Goal: Information Seeking & Learning: Learn about a topic

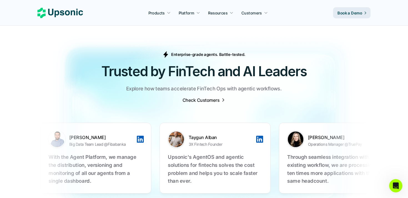
scroll to position [1722, 0]
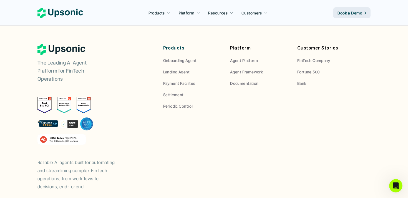
scroll to position [2123, 0]
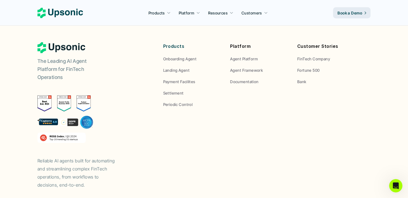
click at [46, 115] on img at bounding box center [65, 121] width 56 height 13
click at [63, 115] on img at bounding box center [65, 121] width 56 height 13
click at [71, 115] on img at bounding box center [65, 121] width 56 height 13
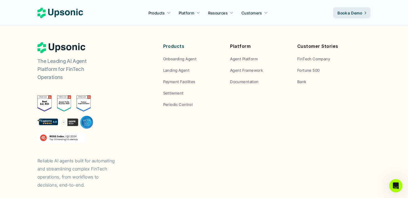
click at [71, 115] on img at bounding box center [65, 121] width 56 height 13
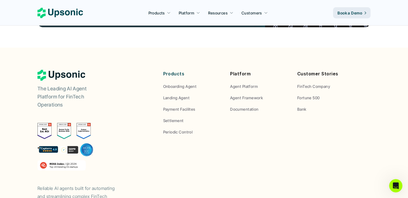
scroll to position [2095, 0]
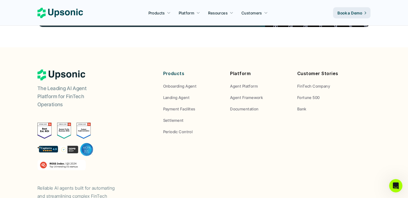
click at [74, 76] on div "The Leading AI Agent Platform for FinTech Operations Reliable AI agents built f…" at bounding box center [92, 142] width 111 height 146
drag, startPoint x: 56, startPoint y: 102, endPoint x: 55, endPoint y: 115, distance: 12.2
click at [56, 122] on div at bounding box center [65, 146] width 56 height 48
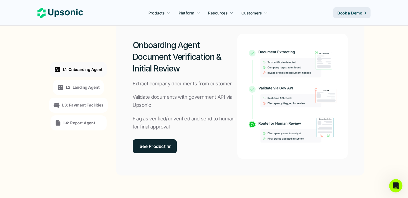
scroll to position [399, 0]
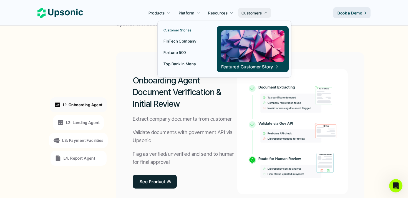
click at [182, 49] on p "Fortune 500" at bounding box center [175, 52] width 22 height 6
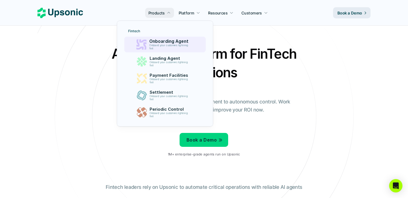
click at [178, 47] on p "Onboard your customers lightning fast" at bounding box center [169, 47] width 41 height 6
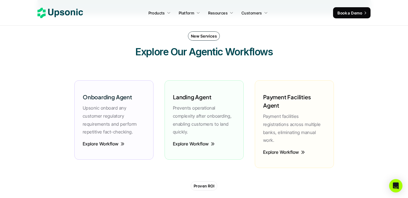
scroll to position [1265, 0]
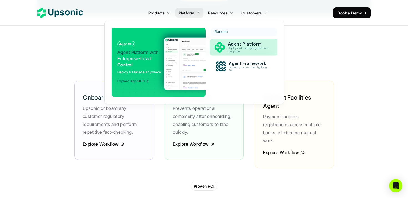
click at [241, 51] on p "Deploy and manage agents from one place" at bounding box center [249, 50] width 42 height 6
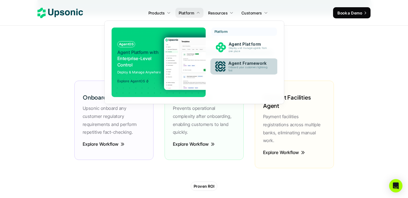
click at [242, 67] on p "Onboard your customers lightning fast" at bounding box center [249, 69] width 41 height 6
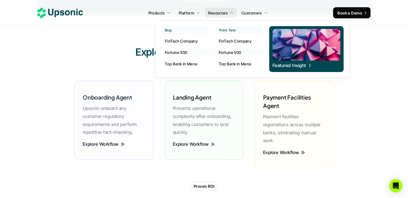
click at [187, 44] on link "FinTech Company" at bounding box center [185, 41] width 47 height 10
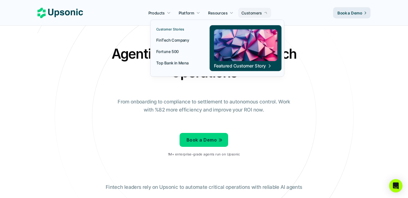
click at [251, 16] on p "Customers" at bounding box center [252, 13] width 21 height 6
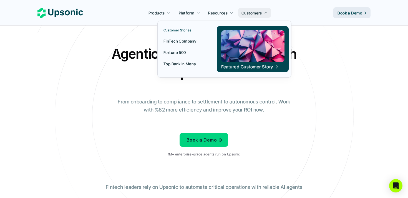
click at [188, 61] on p "Top Bank in Mena" at bounding box center [180, 64] width 32 height 6
